Goal: Information Seeking & Learning: Check status

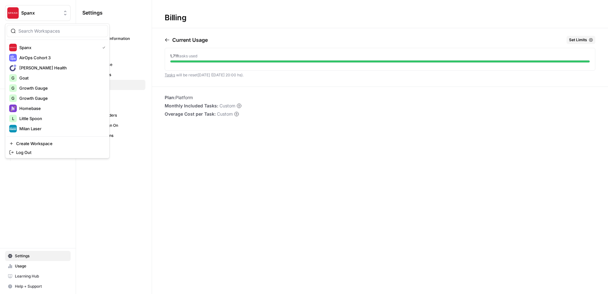
click at [41, 13] on span "Spanx" at bounding box center [40, 13] width 38 height 6
click at [30, 107] on span "Homebase" at bounding box center [61, 108] width 84 height 6
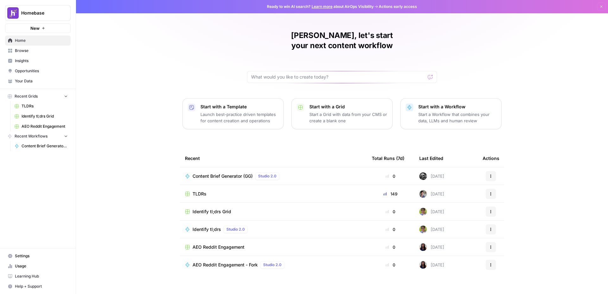
click at [44, 14] on span "Homebase" at bounding box center [40, 13] width 38 height 6
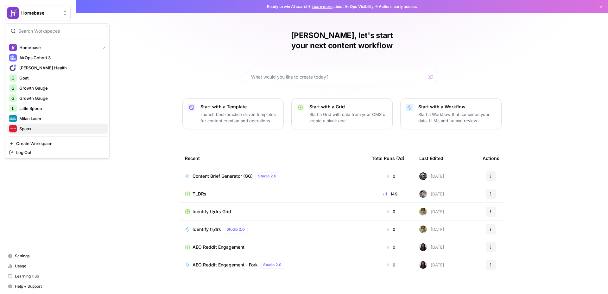
click at [34, 127] on span "Spanx" at bounding box center [61, 128] width 84 height 6
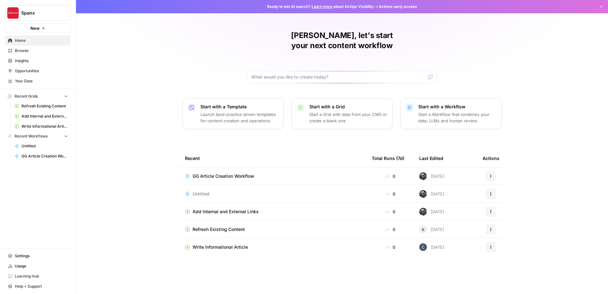
click at [35, 266] on span "Usage" at bounding box center [41, 266] width 53 height 6
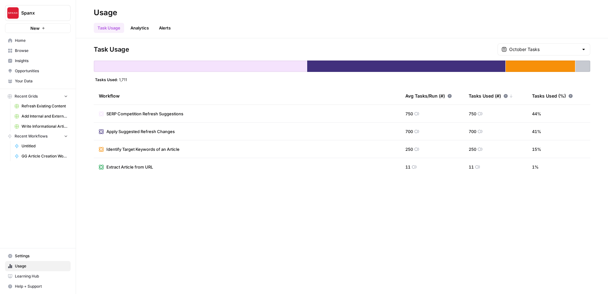
click at [27, 16] on span "Spanx" at bounding box center [40, 13] width 38 height 6
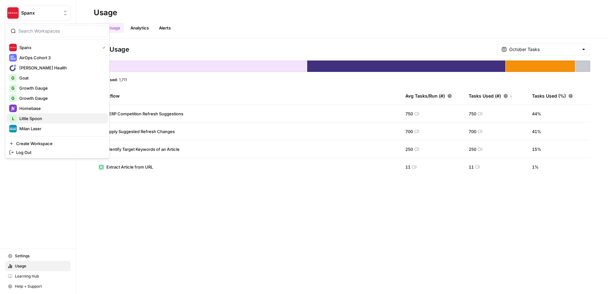
click at [37, 119] on span "Little Spoon" at bounding box center [61, 118] width 84 height 6
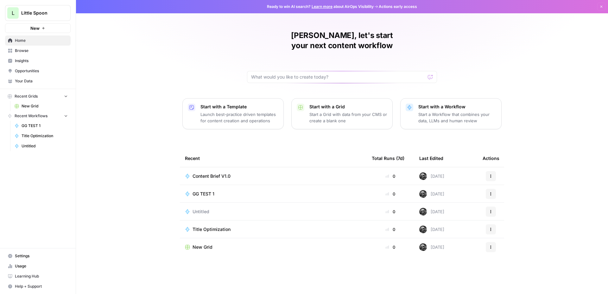
click at [30, 264] on span "Usage" at bounding box center [41, 266] width 53 height 6
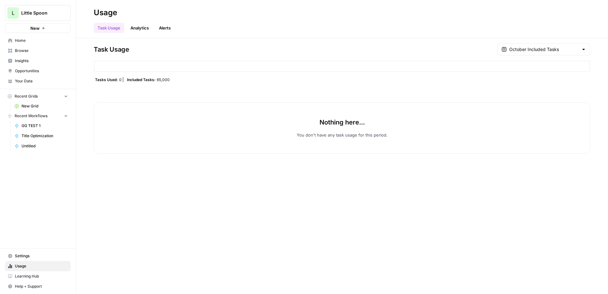
click at [34, 13] on span "Little Spoon" at bounding box center [40, 13] width 38 height 6
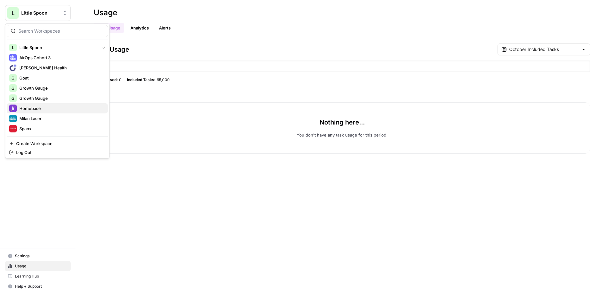
click at [32, 110] on span "Homebase" at bounding box center [61, 108] width 84 height 6
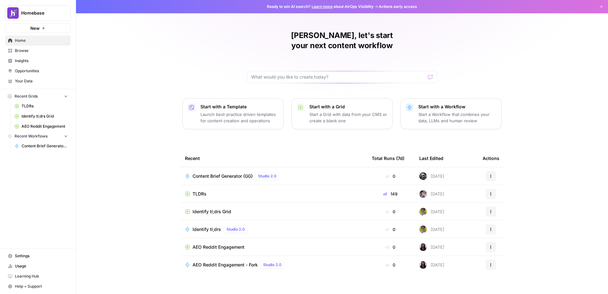
click at [38, 265] on span "Usage" at bounding box center [41, 266] width 53 height 6
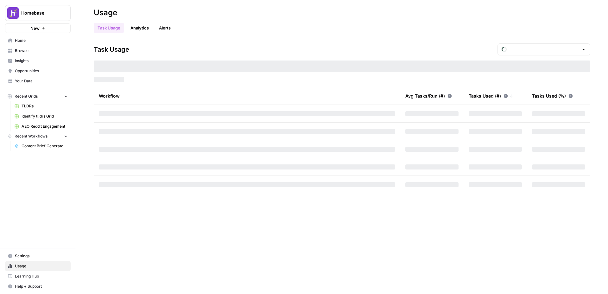
type input "October Tasks"
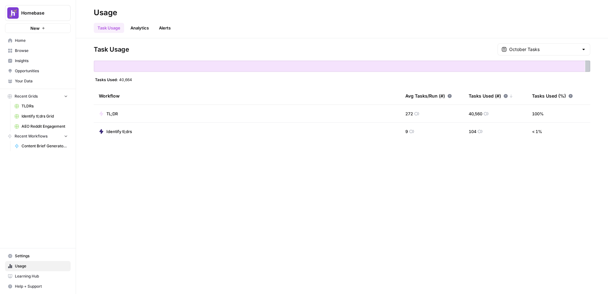
click at [144, 30] on link "Analytics" at bounding box center [140, 28] width 26 height 10
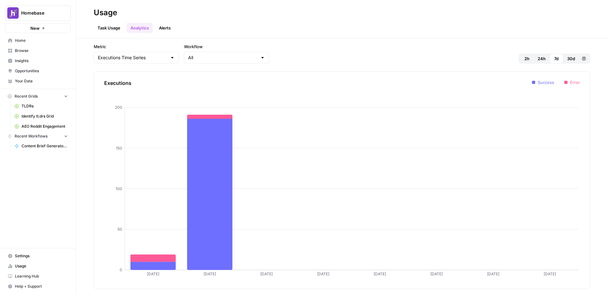
click at [568, 57] on span "30d" at bounding box center [572, 58] width 8 height 6
